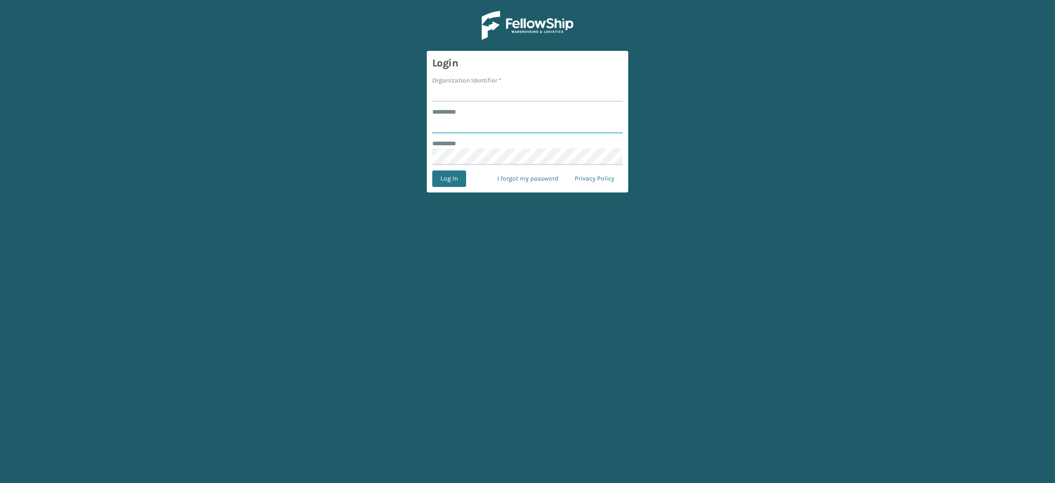
type input "**********"
click at [499, 89] on input "Organization Identifier *" at bounding box center [527, 93] width 191 height 16
type input "SuperAdminOrganization"
click at [444, 174] on button "Log In" at bounding box center [449, 178] width 34 height 16
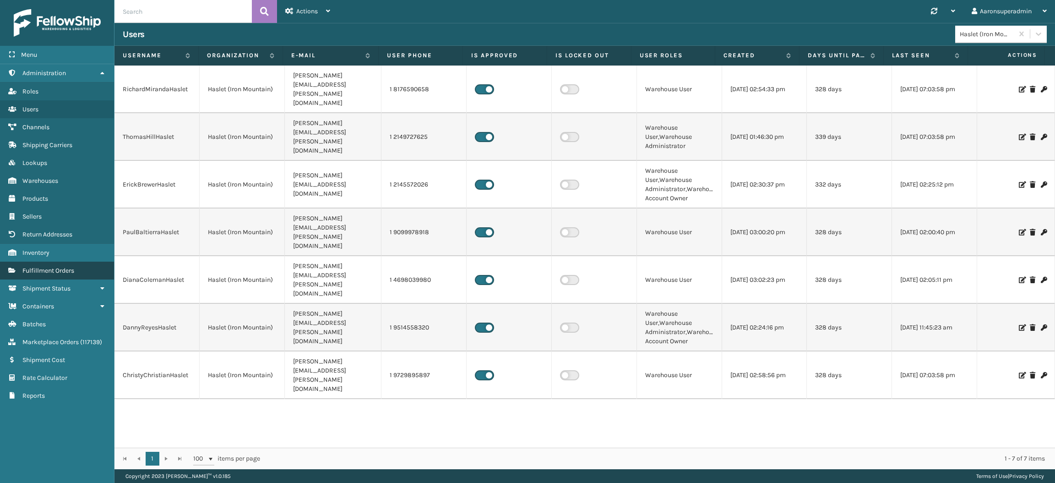
click at [75, 262] on link "Fulfillment Orders" at bounding box center [57, 271] width 114 height 18
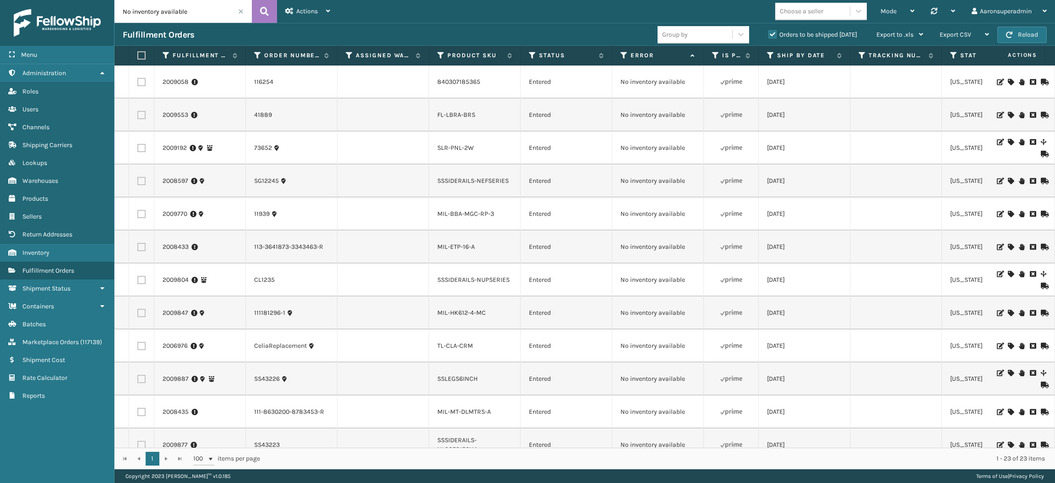
scroll to position [0, 0]
click at [240, 12] on span at bounding box center [240, 11] width 5 height 5
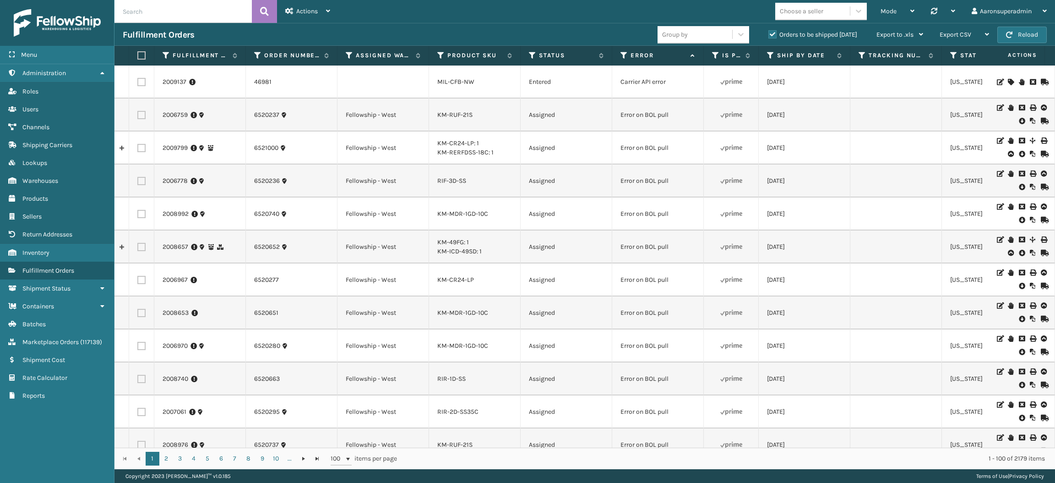
click at [158, 19] on input "text" at bounding box center [182, 11] width 137 height 23
paste input "TL-CLA-CRM"
type input "TL-CLA-CRM"
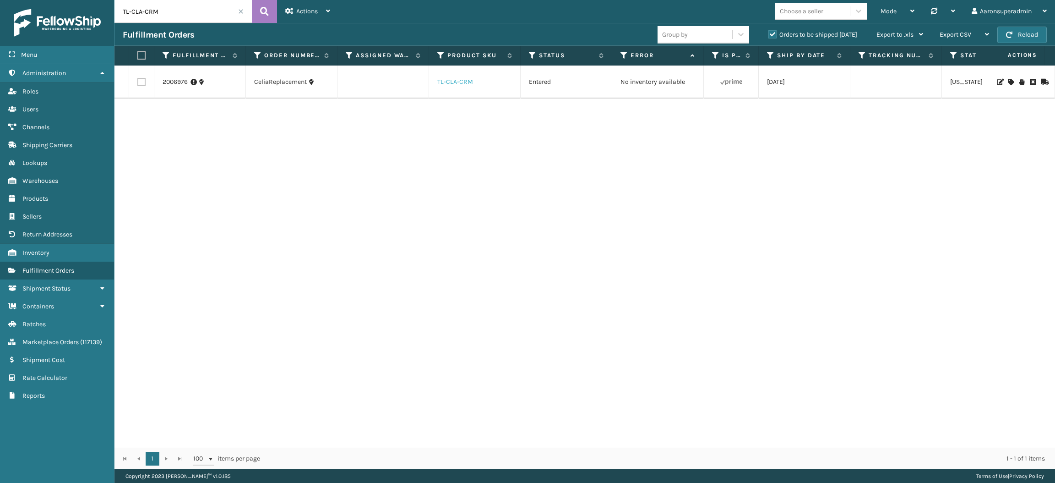
click at [444, 82] on link "TL-CLA-CRM" at bounding box center [455, 82] width 36 height 8
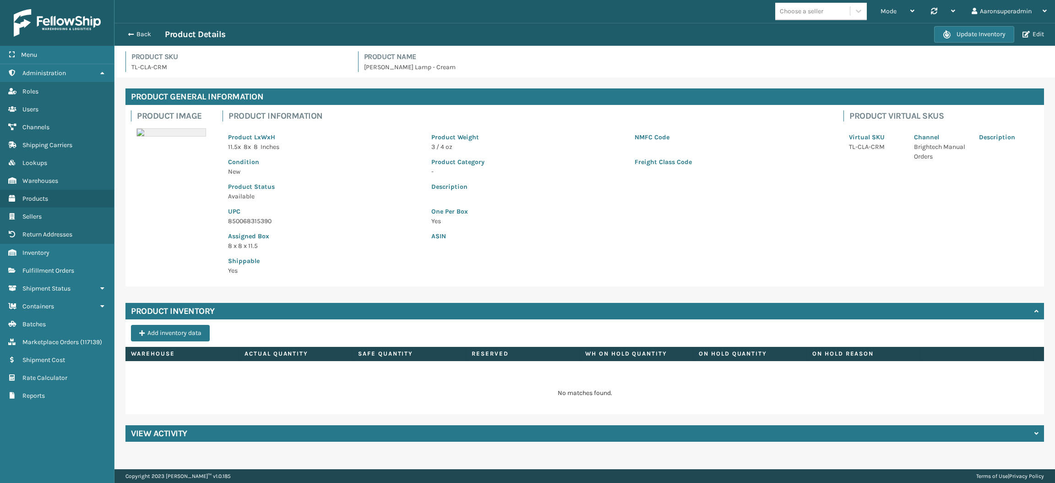
scroll to position [109, 0]
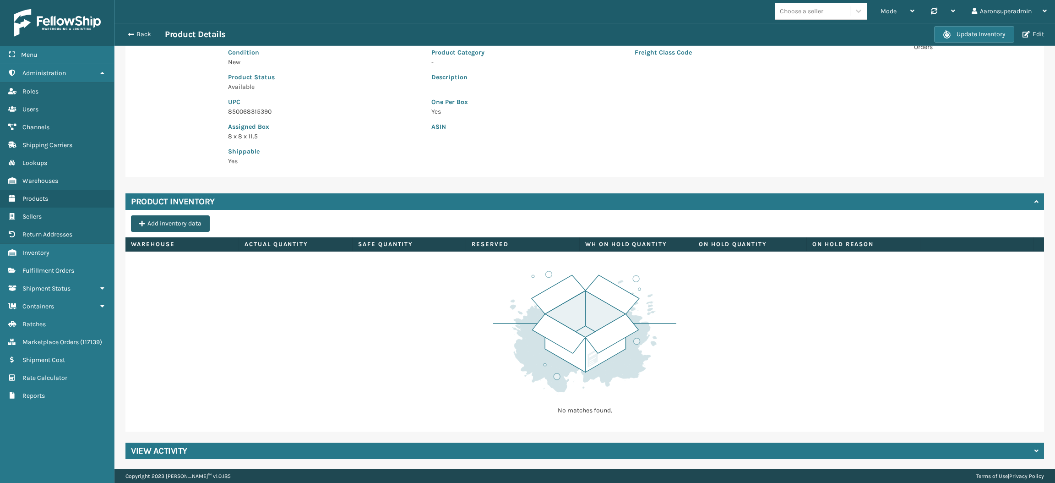
click at [172, 219] on button "Add inventory data" at bounding box center [170, 223] width 79 height 16
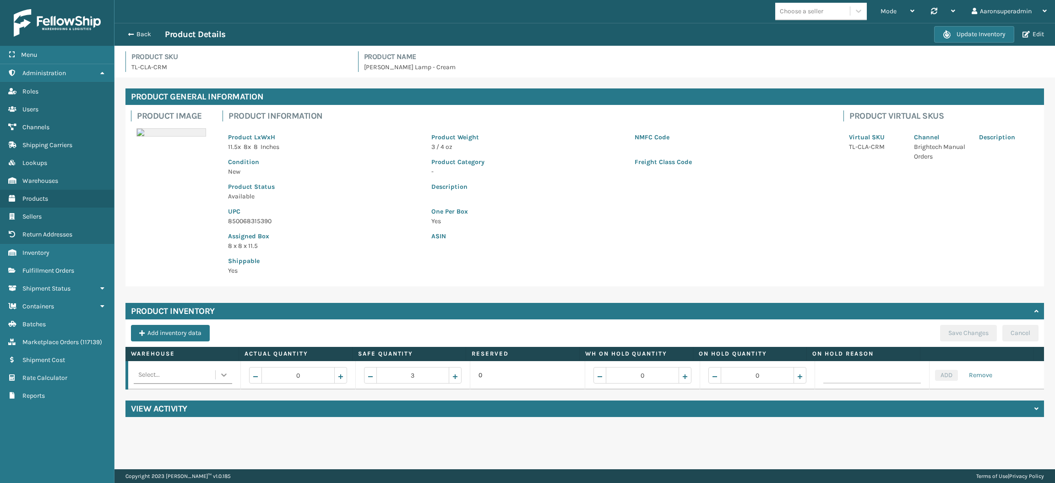
click at [219, 381] on div at bounding box center [224, 374] width 16 height 16
click at [174, 447] on div "Fellowship - West" at bounding box center [182, 448] width 97 height 17
click at [308, 381] on input "0" at bounding box center [298, 375] width 73 height 16
type input "5"
click at [941, 373] on button "ADD" at bounding box center [946, 375] width 23 height 11
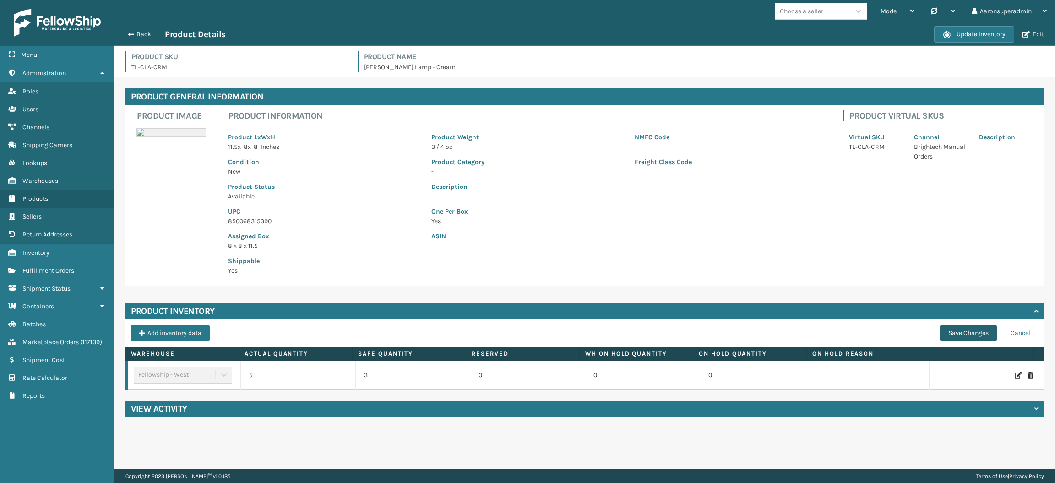
click at [965, 338] on button "Save Changes" at bounding box center [968, 333] width 57 height 16
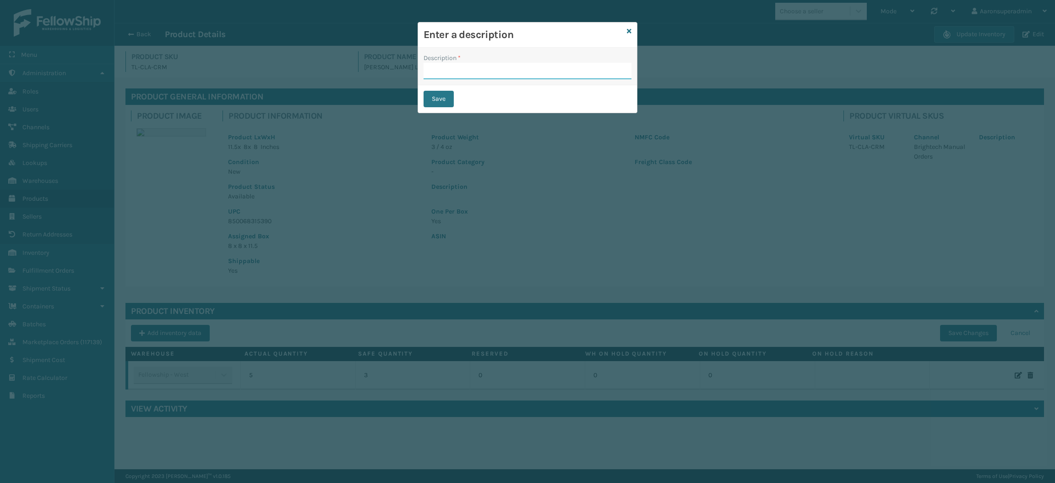
click at [476, 68] on input "Description *" at bounding box center [528, 71] width 208 height 16
type input "safety reduced"
click at [440, 96] on button "Save" at bounding box center [439, 99] width 30 height 16
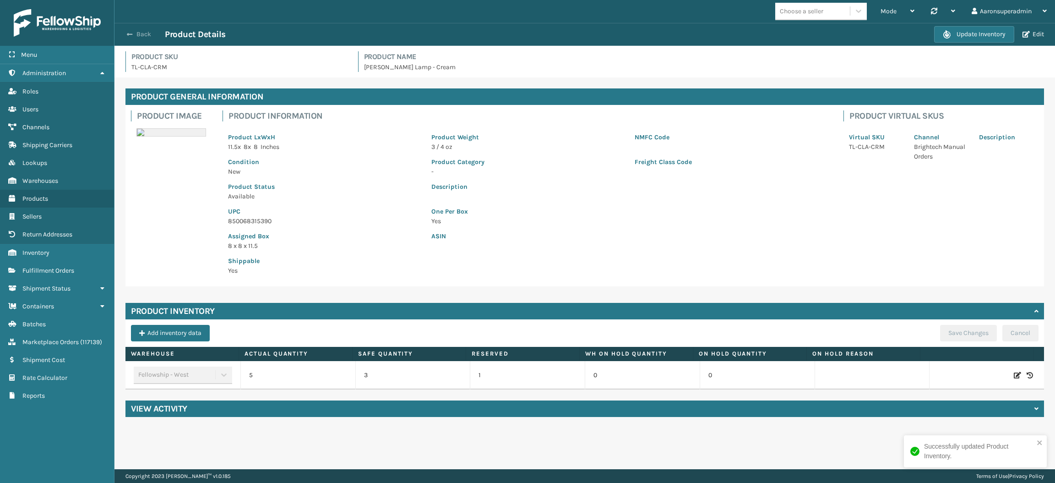
click at [136, 35] on button "Back" at bounding box center [144, 34] width 42 height 8
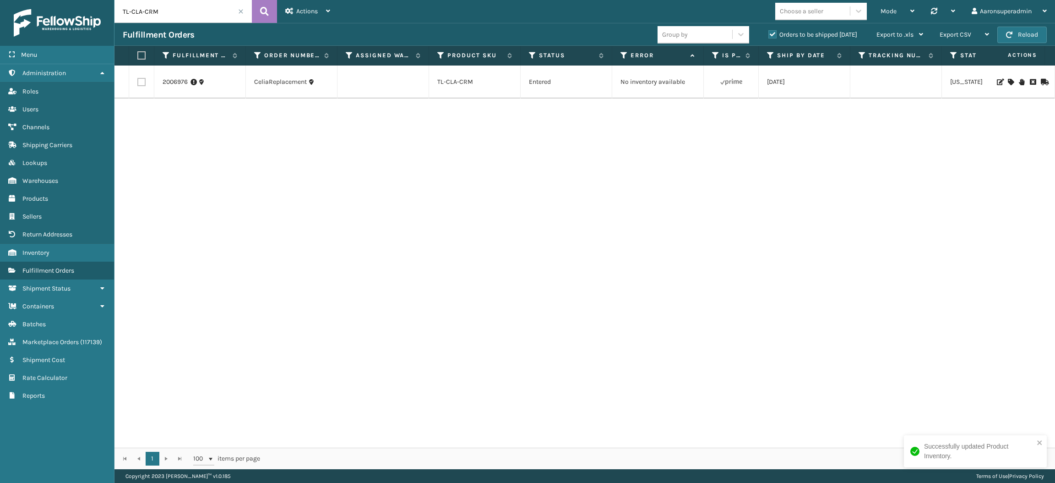
click at [1008, 81] on icon at bounding box center [1010, 82] width 5 height 6
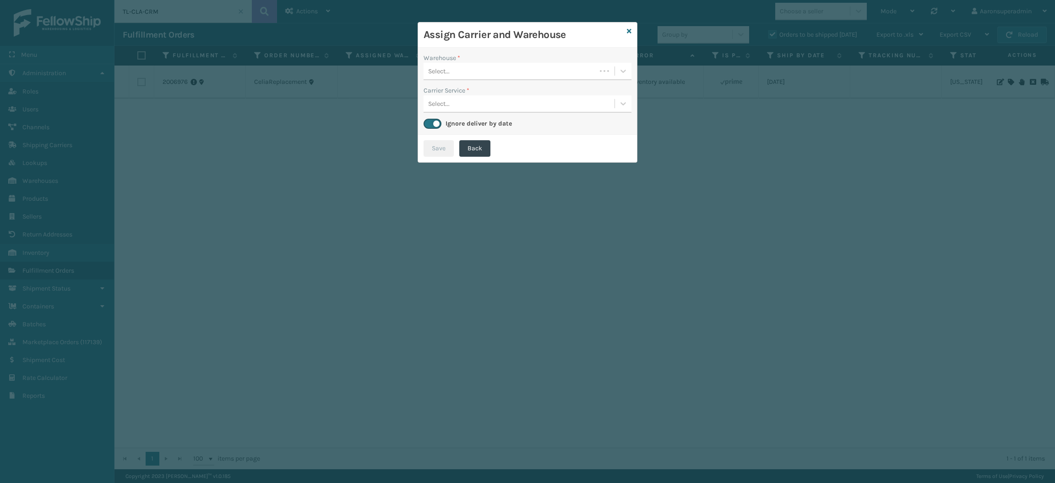
click at [505, 72] on div "Select..." at bounding box center [510, 71] width 173 height 15
click at [494, 99] on div "Fellowship - West (required)" at bounding box center [528, 94] width 208 height 17
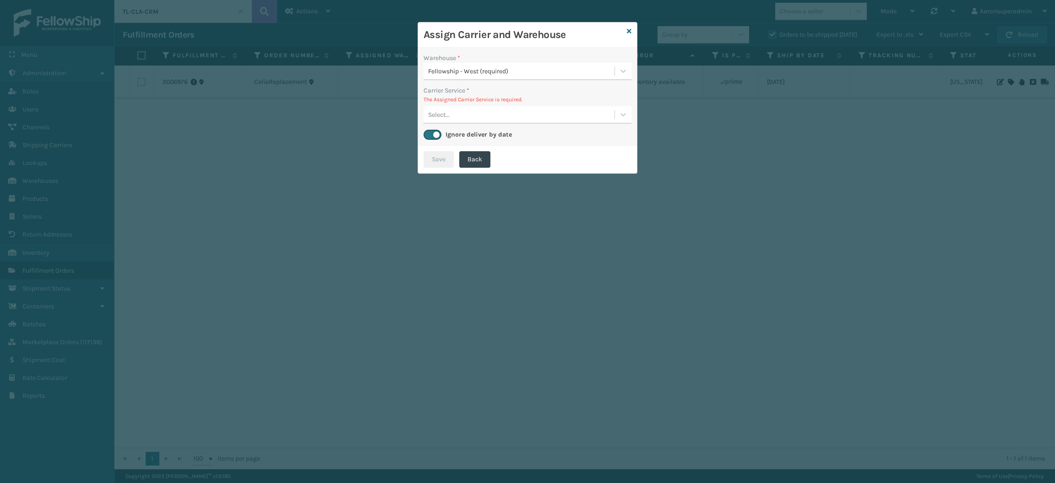
click at [444, 111] on div "Select..." at bounding box center [439, 115] width 22 height 10
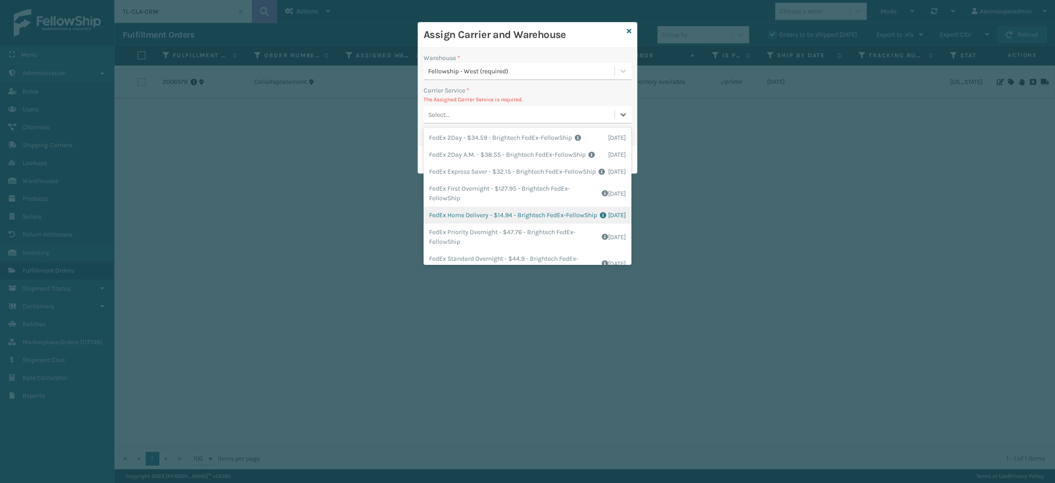
click at [471, 223] on div "FedEx Home Delivery - $14.94 - Brightech FedEx-FellowShip Shipping Cost $11.95 …" at bounding box center [528, 215] width 208 height 17
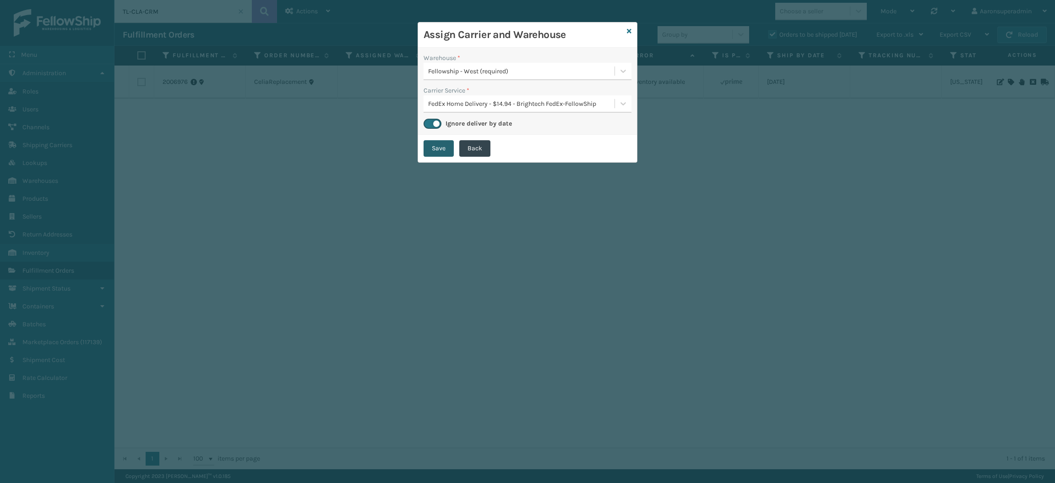
click at [434, 151] on button "Save" at bounding box center [439, 148] width 30 height 16
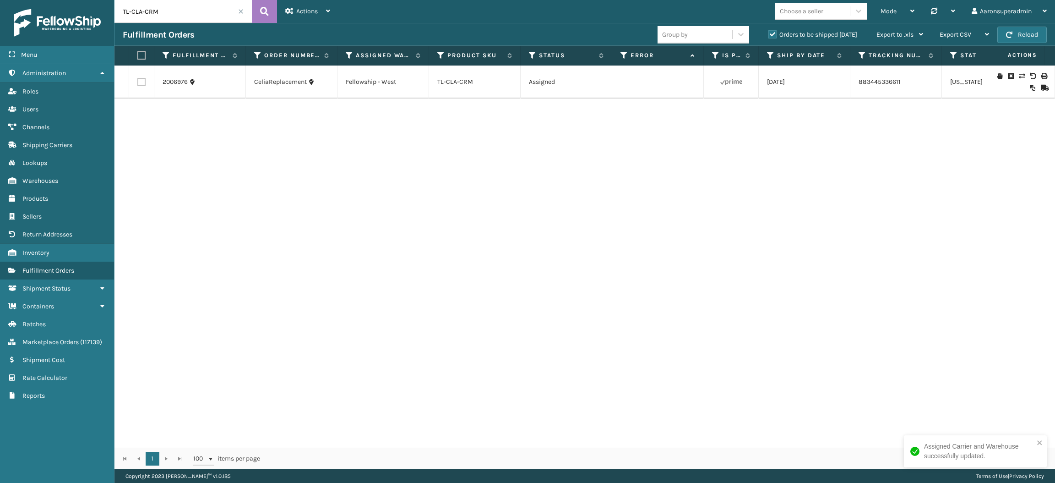
click at [142, 16] on input "TL-CLA-CRM" at bounding box center [182, 11] width 137 height 23
drag, startPoint x: 142, startPoint y: 16, endPoint x: 178, endPoint y: 4, distance: 38.5
click at [178, 4] on input "TL-CLA-CRM" at bounding box center [182, 11] width 137 height 23
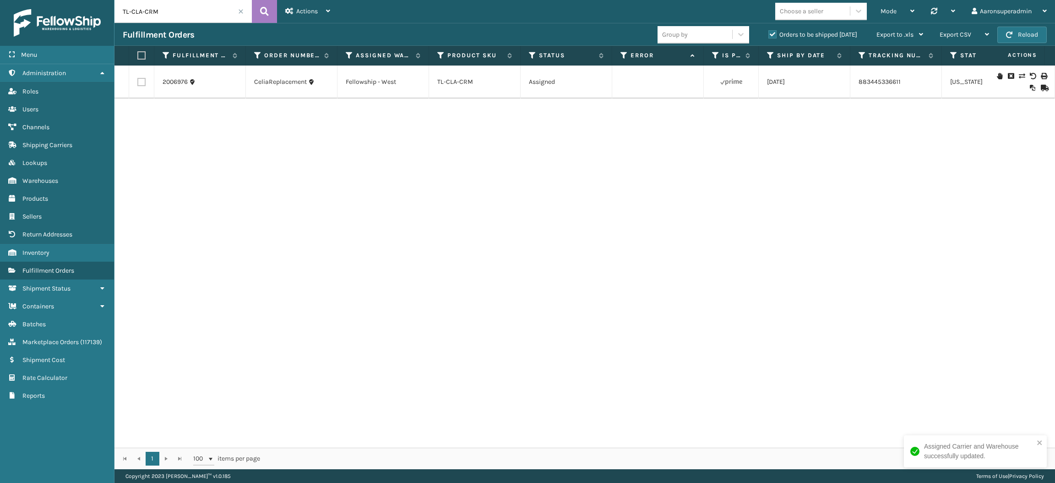
click at [178, 4] on input "TL-CLA-CRM" at bounding box center [182, 11] width 137 height 23
paste input "116254"
type input "116254"
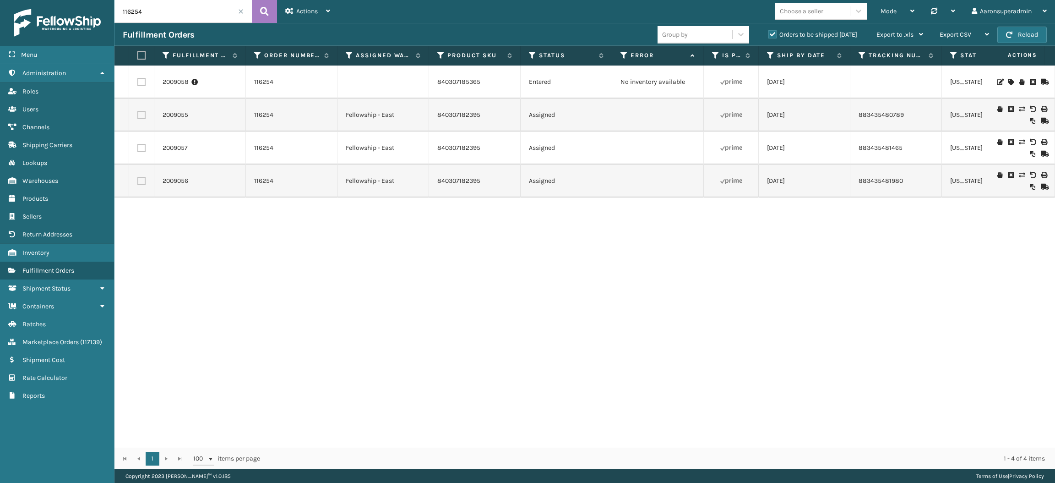
click at [1008, 81] on icon at bounding box center [1010, 82] width 5 height 6
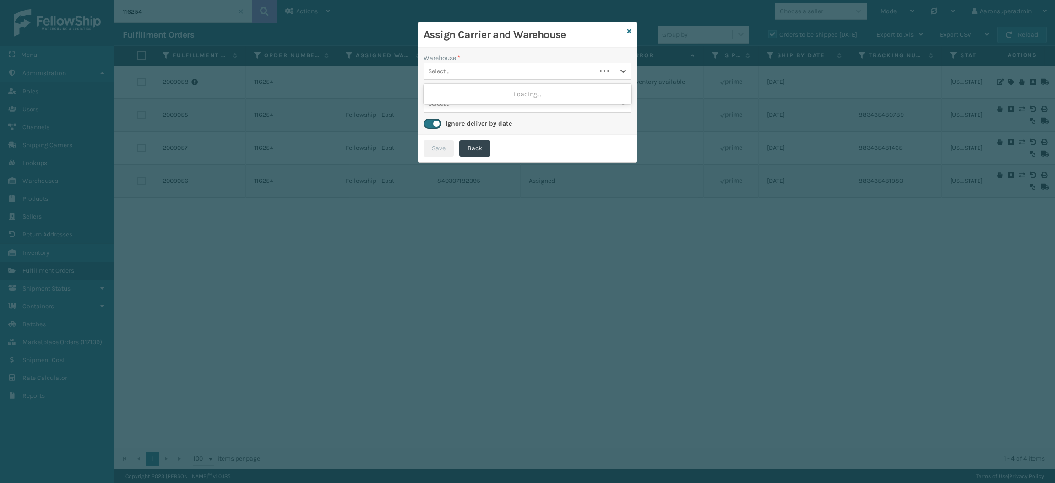
click at [502, 74] on div "Select..." at bounding box center [510, 71] width 173 height 15
click at [628, 32] on icon at bounding box center [629, 31] width 5 height 6
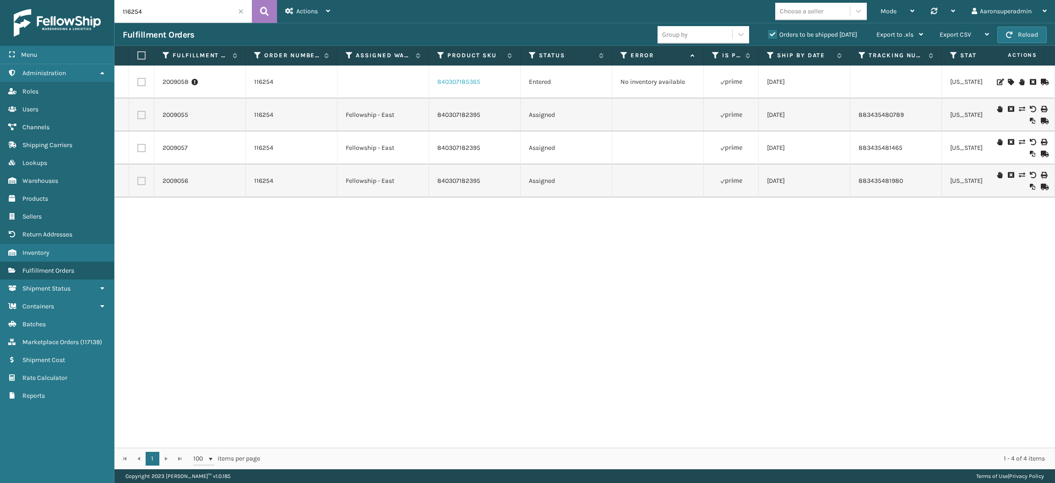
click at [463, 78] on link "840307185365" at bounding box center [458, 82] width 43 height 8
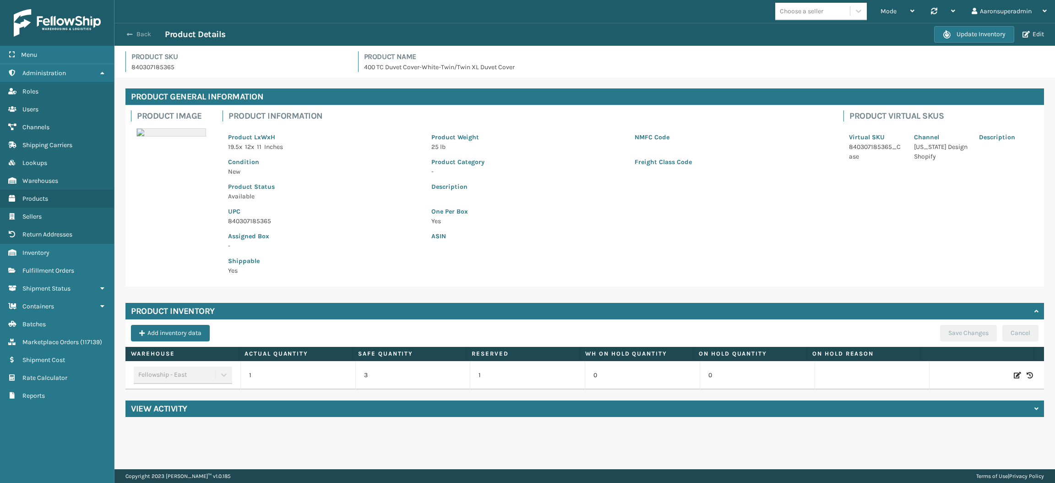
click at [136, 37] on button "Back" at bounding box center [144, 34] width 42 height 8
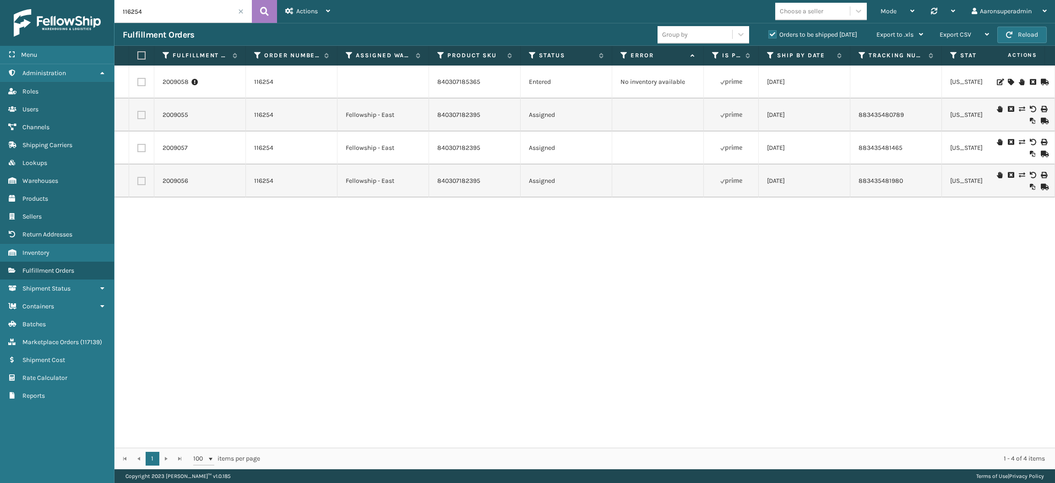
click at [1008, 81] on icon at bounding box center [1010, 82] width 5 height 6
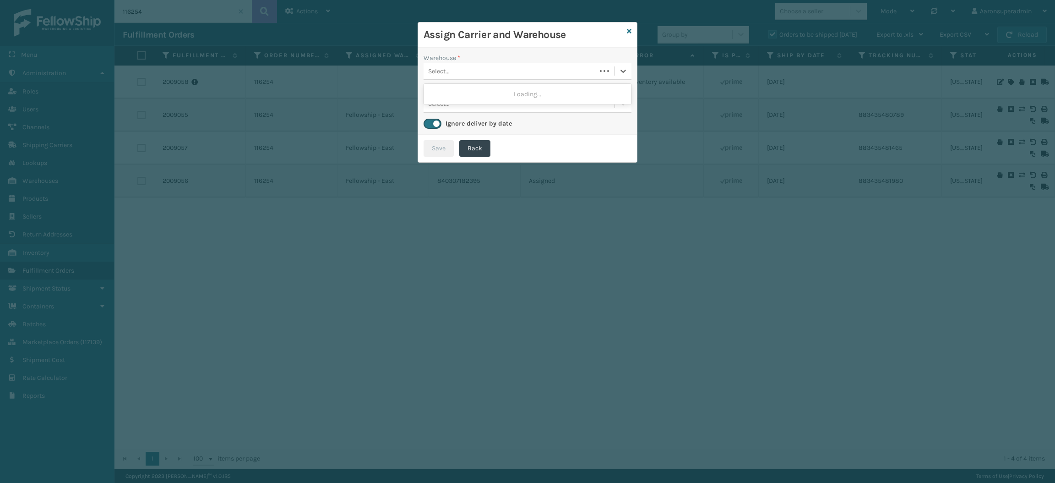
click at [502, 73] on div "Select..." at bounding box center [510, 71] width 173 height 15
click at [472, 76] on div "Select..." at bounding box center [519, 71] width 191 height 15
click at [471, 95] on div "Fellowship - East" at bounding box center [528, 94] width 208 height 17
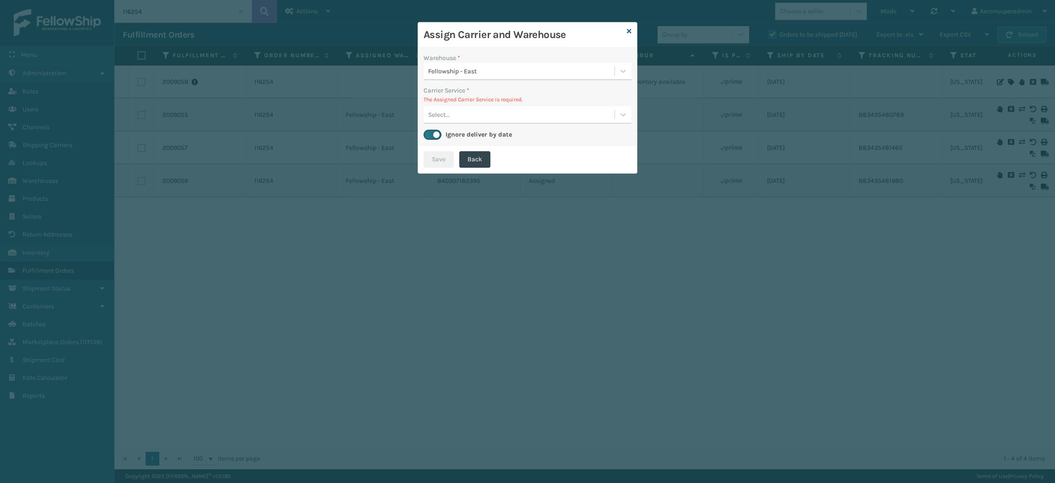
click at [474, 115] on div "Select..." at bounding box center [519, 114] width 191 height 15
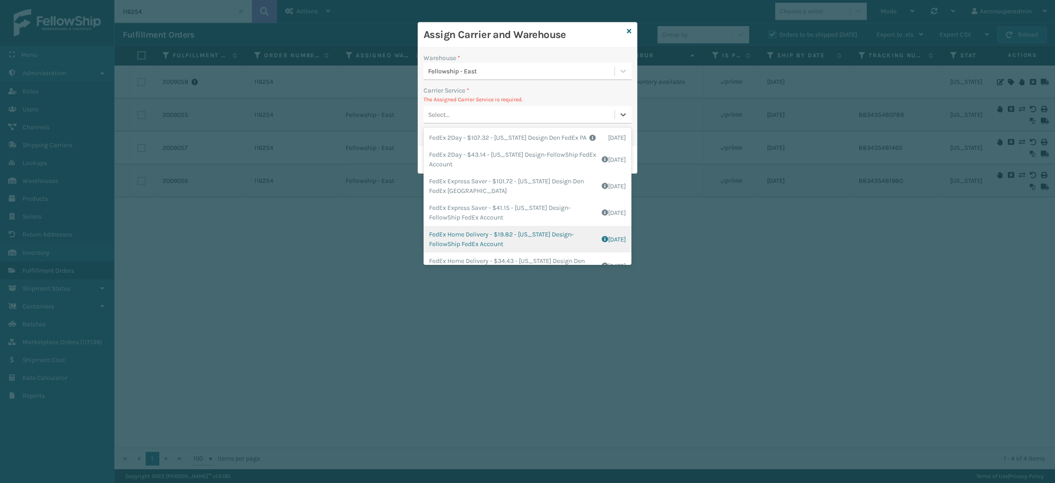
click at [466, 249] on div "FedEx Home Delivery - $19.82 - [US_STATE] Design-FellowShip FedEx Account Shipp…" at bounding box center [528, 239] width 208 height 27
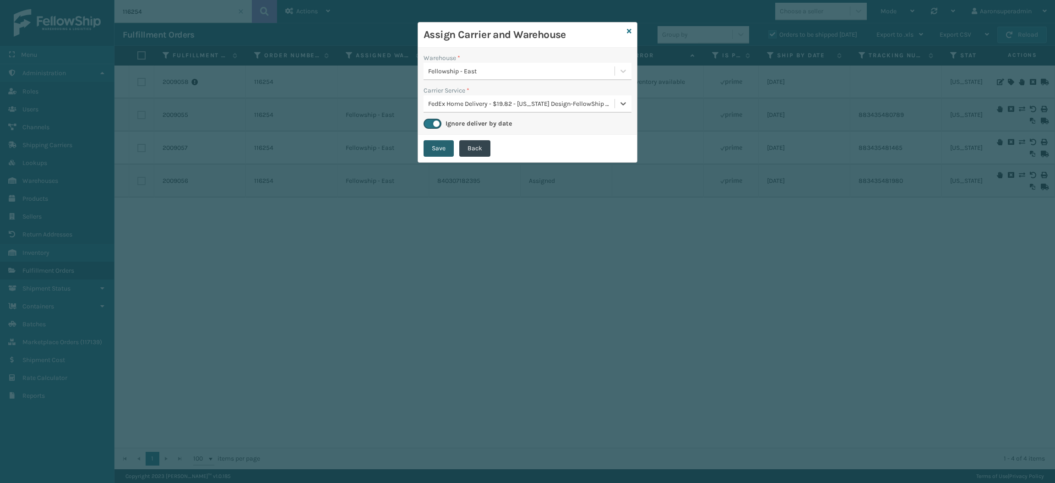
click at [436, 153] on button "Save" at bounding box center [439, 148] width 30 height 16
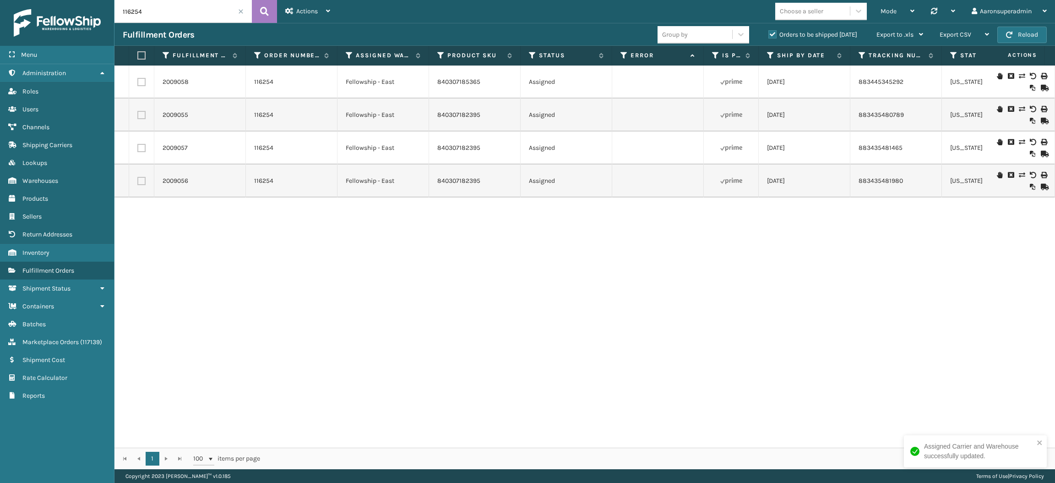
click at [241, 10] on span at bounding box center [240, 11] width 5 height 5
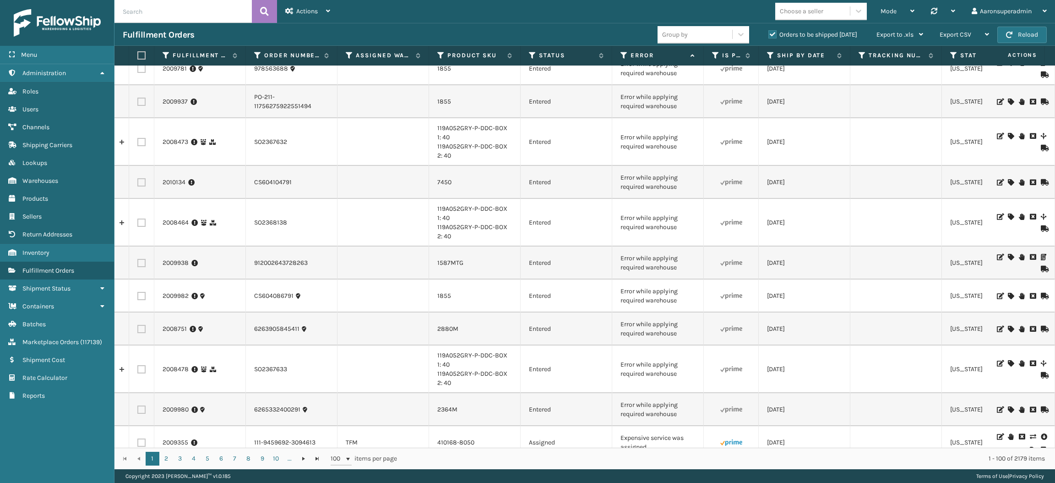
scroll to position [3107, 0]
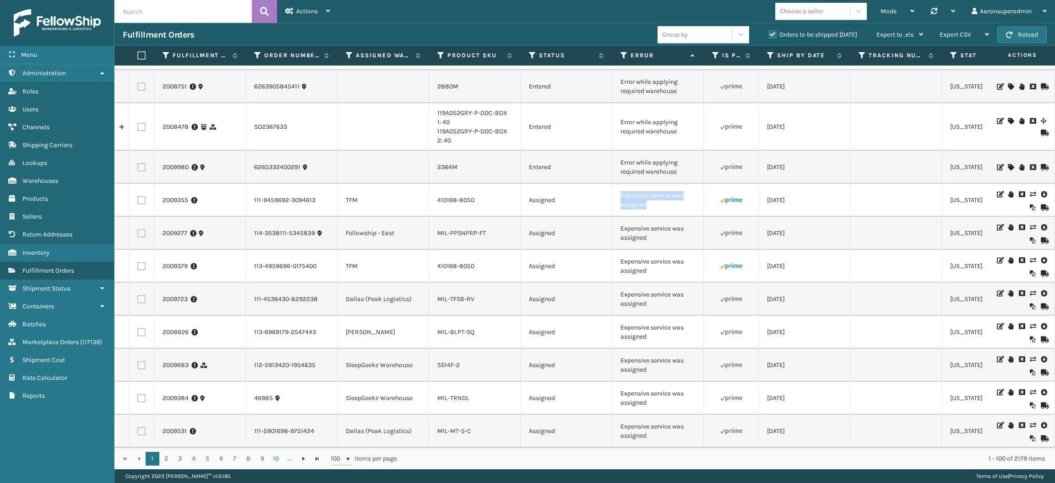
drag, startPoint x: 667, startPoint y: 202, endPoint x: 604, endPoint y: 182, distance: 65.8
copy tr "Expensive service was assigned"
click at [228, 14] on input "text" at bounding box center [182, 11] width 137 height 23
paste input "Expensive service was assigned"
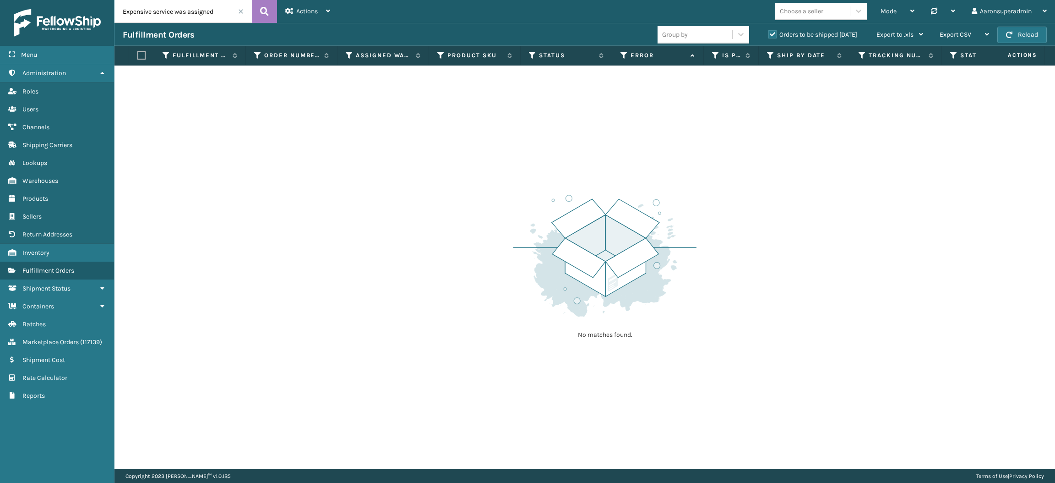
type input "Expensive service was assigned"
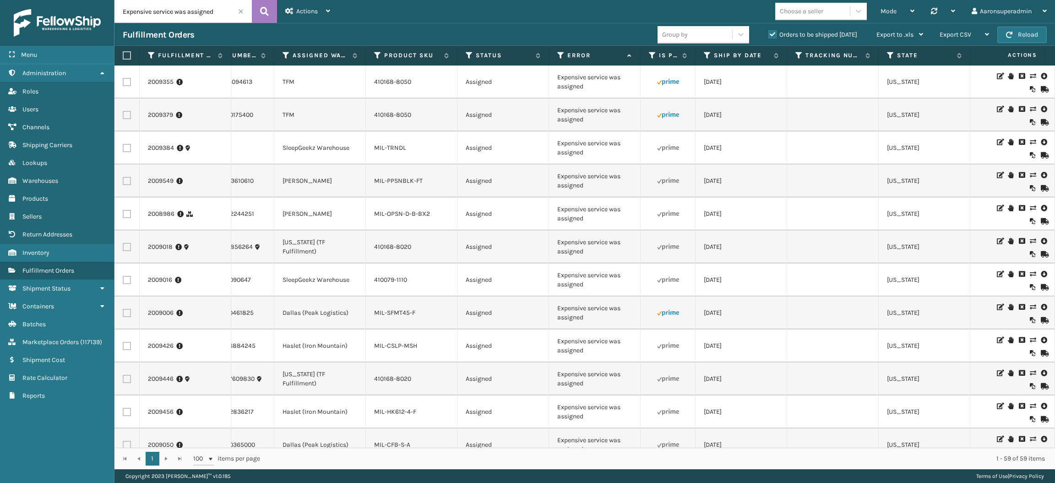
click at [770, 38] on div "Orders to be shipped [DATE]" at bounding box center [814, 34] width 108 height 11
click at [771, 37] on label "Orders to be shipped [DATE]" at bounding box center [812, 35] width 89 height 8
click at [769, 35] on input "Orders to be shipped [DATE]" at bounding box center [768, 32] width 0 height 6
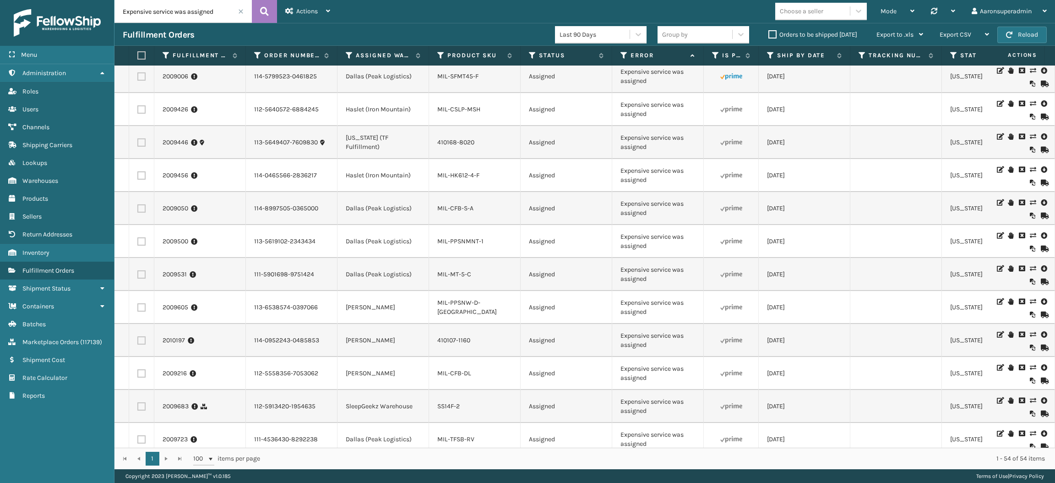
scroll to position [46, 0]
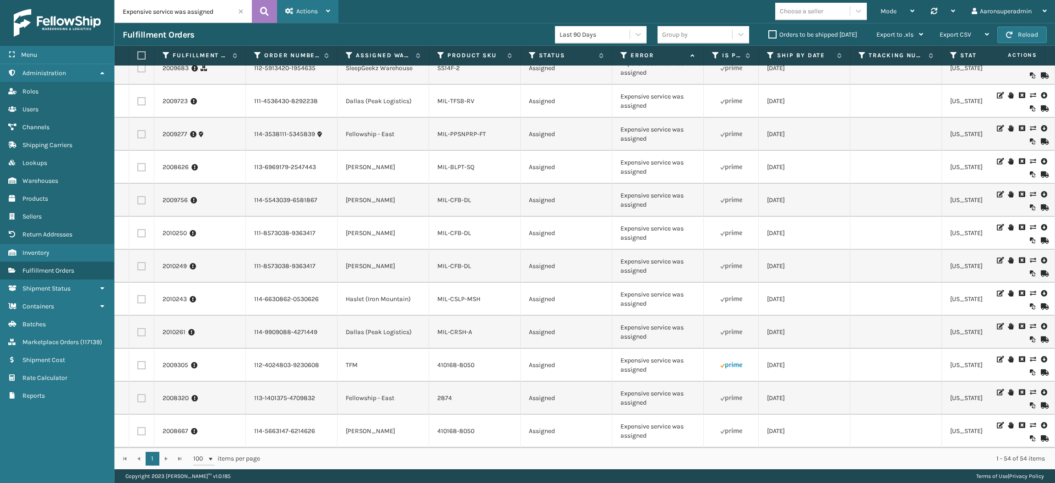
click at [304, 9] on span "Actions" at bounding box center [307, 11] width 22 height 8
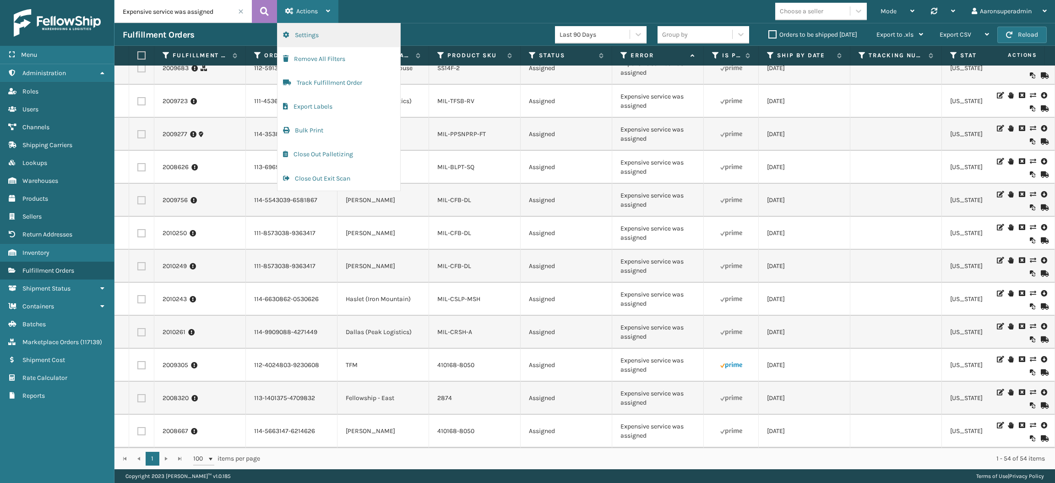
click at [332, 35] on button "Settings" at bounding box center [339, 35] width 123 height 24
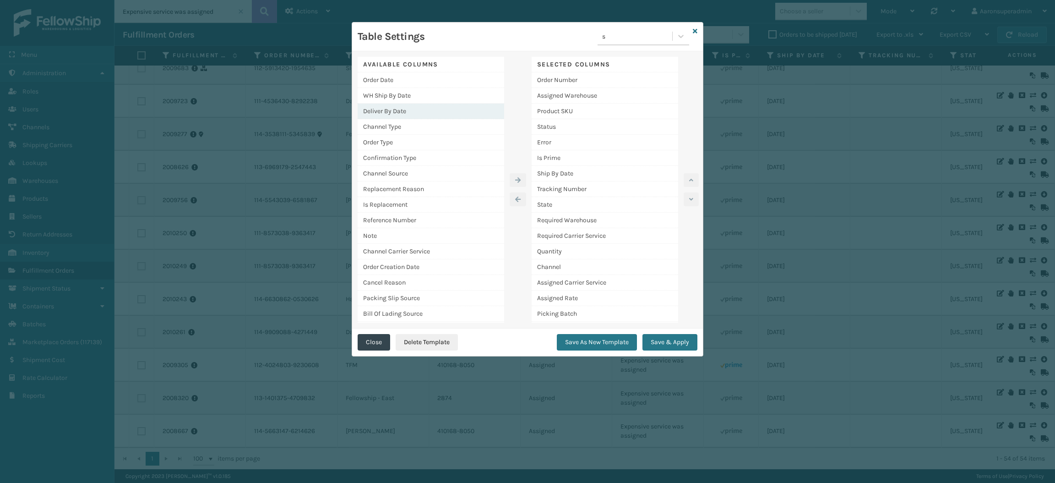
click at [421, 114] on div "Deliver By Date" at bounding box center [431, 112] width 147 height 16
click at [518, 177] on icon "button" at bounding box center [517, 180] width 5 height 6
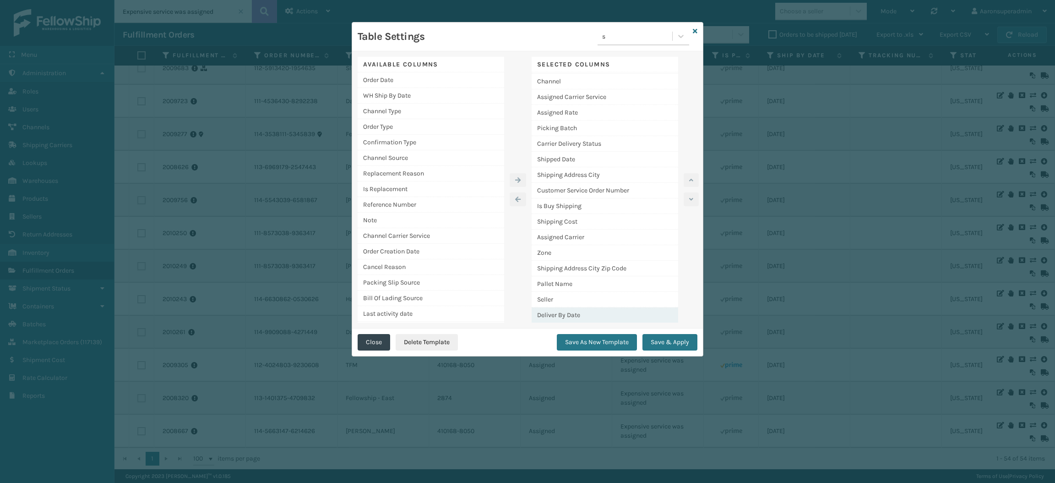
click at [565, 313] on div "Deliver By Date" at bounding box center [605, 314] width 147 height 15
click at [691, 178] on icon "button" at bounding box center [691, 180] width 4 height 6
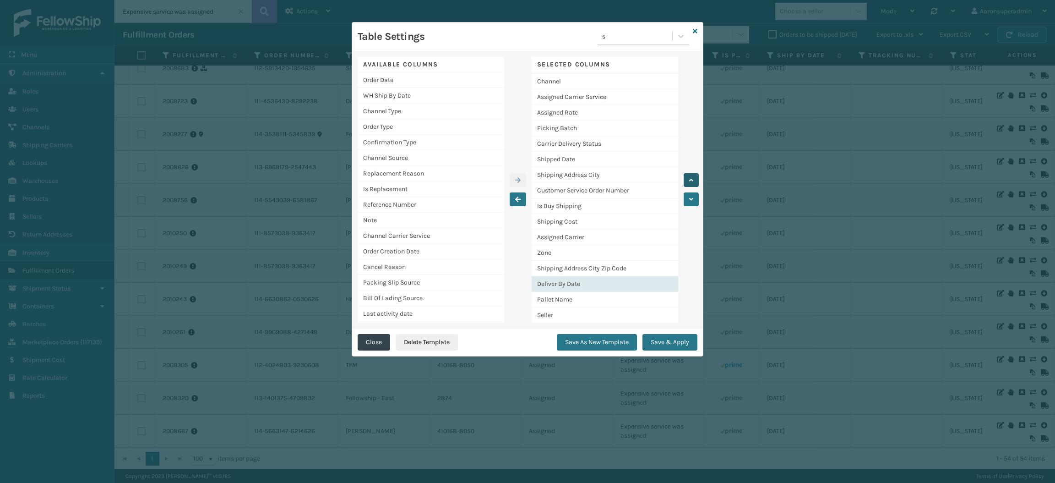
click at [691, 178] on icon "button" at bounding box center [691, 180] width 4 height 6
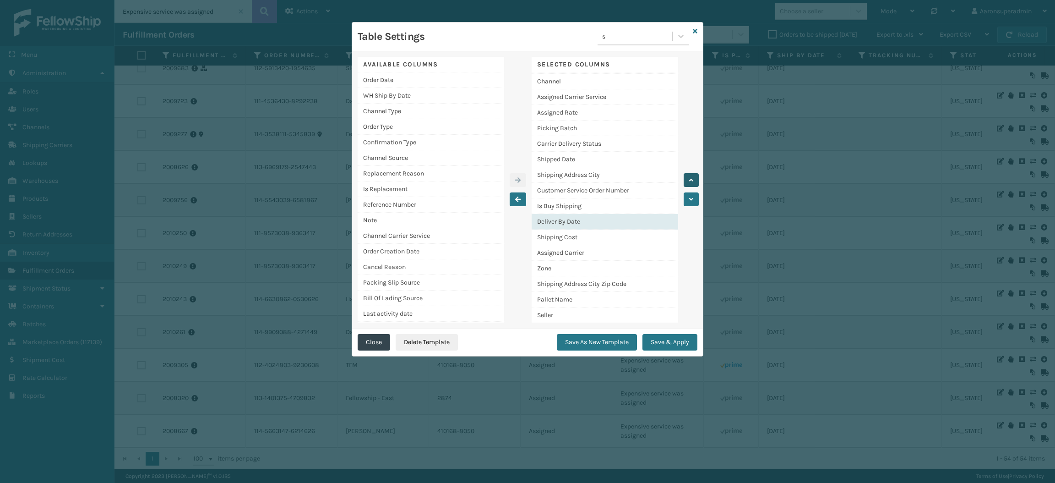
click at [691, 178] on icon "button" at bounding box center [691, 180] width 4 height 6
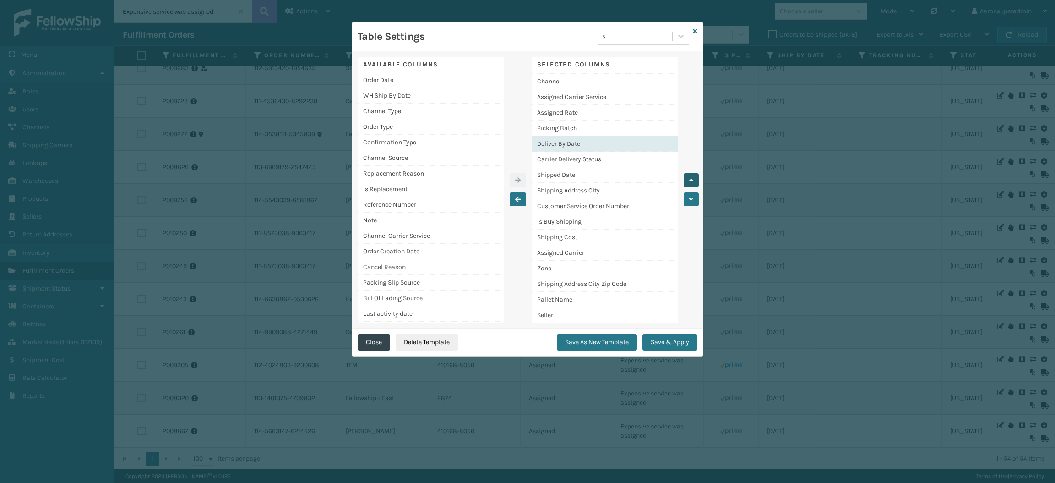
click at [691, 178] on icon "button" at bounding box center [691, 180] width 4 height 6
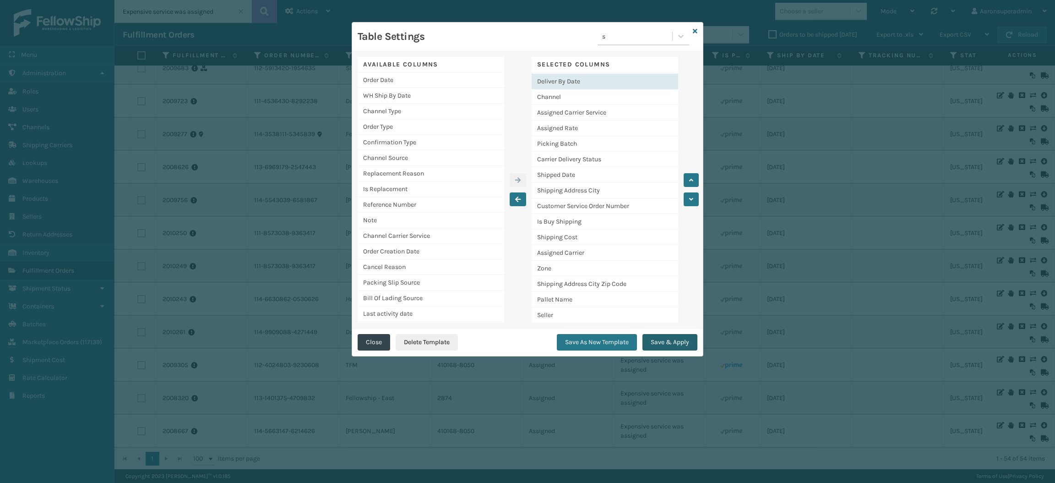
click at [666, 342] on button "Save & Apply" at bounding box center [670, 342] width 55 height 16
